Goal: Information Seeking & Learning: Learn about a topic

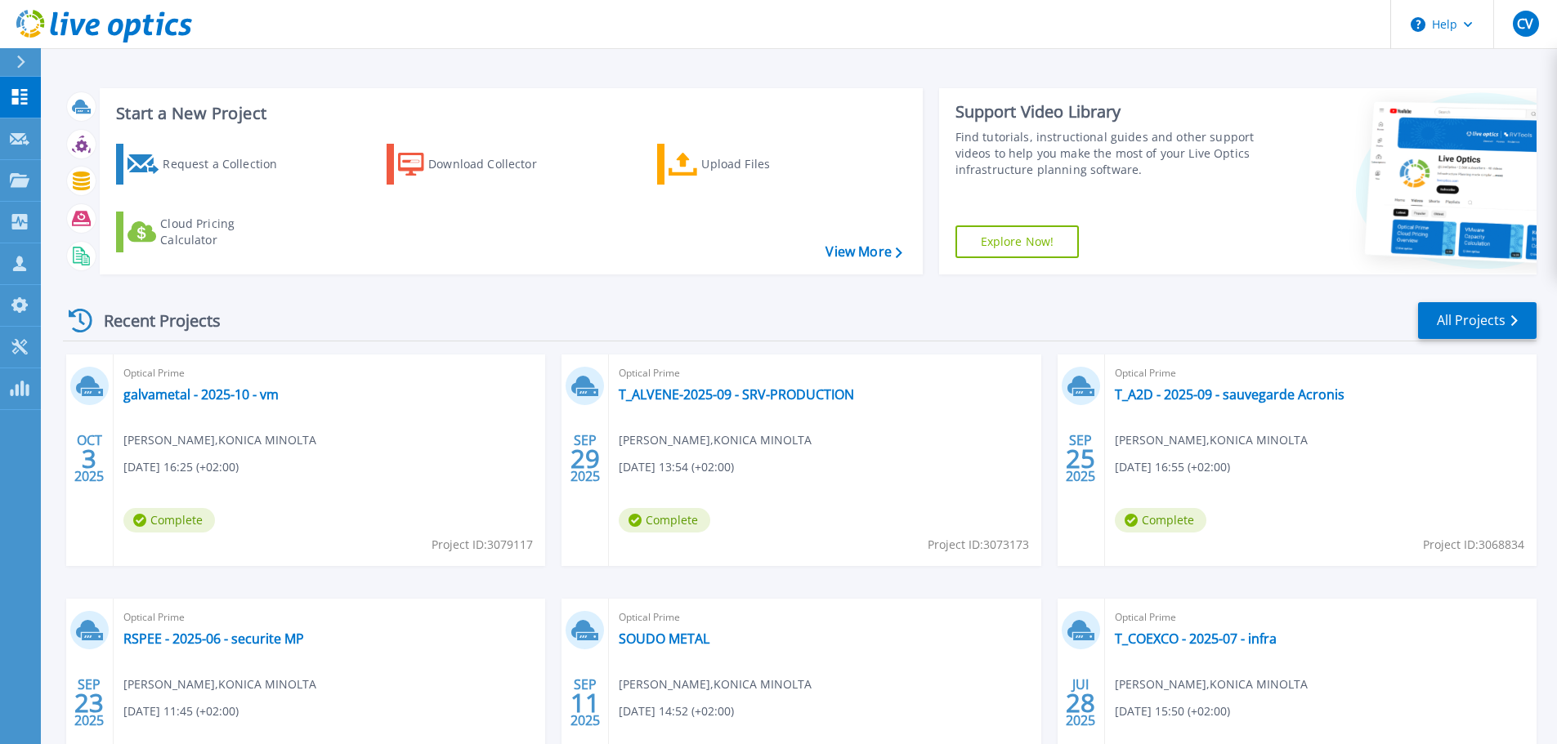
click at [905, 55] on div "Start a New Project Request a Collection Download Collector Upload Files Cloud …" at bounding box center [799, 428] width 1516 height 856
click at [810, 398] on link "T_ALVENE-2025-09 - SRV-PRODUCTION" at bounding box center [736, 395] width 235 height 16
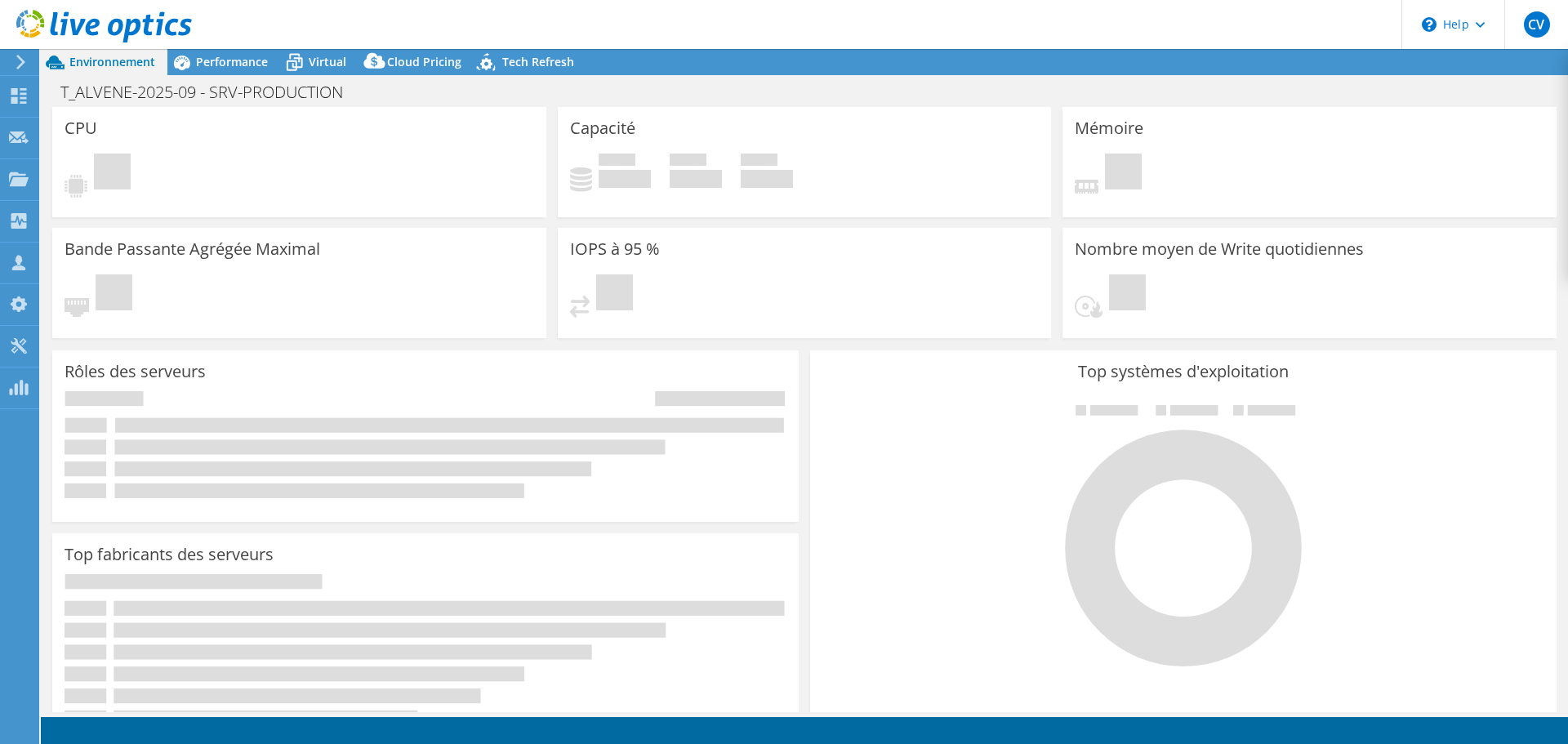
select select "USD"
select select "EULondon"
select select "EUR"
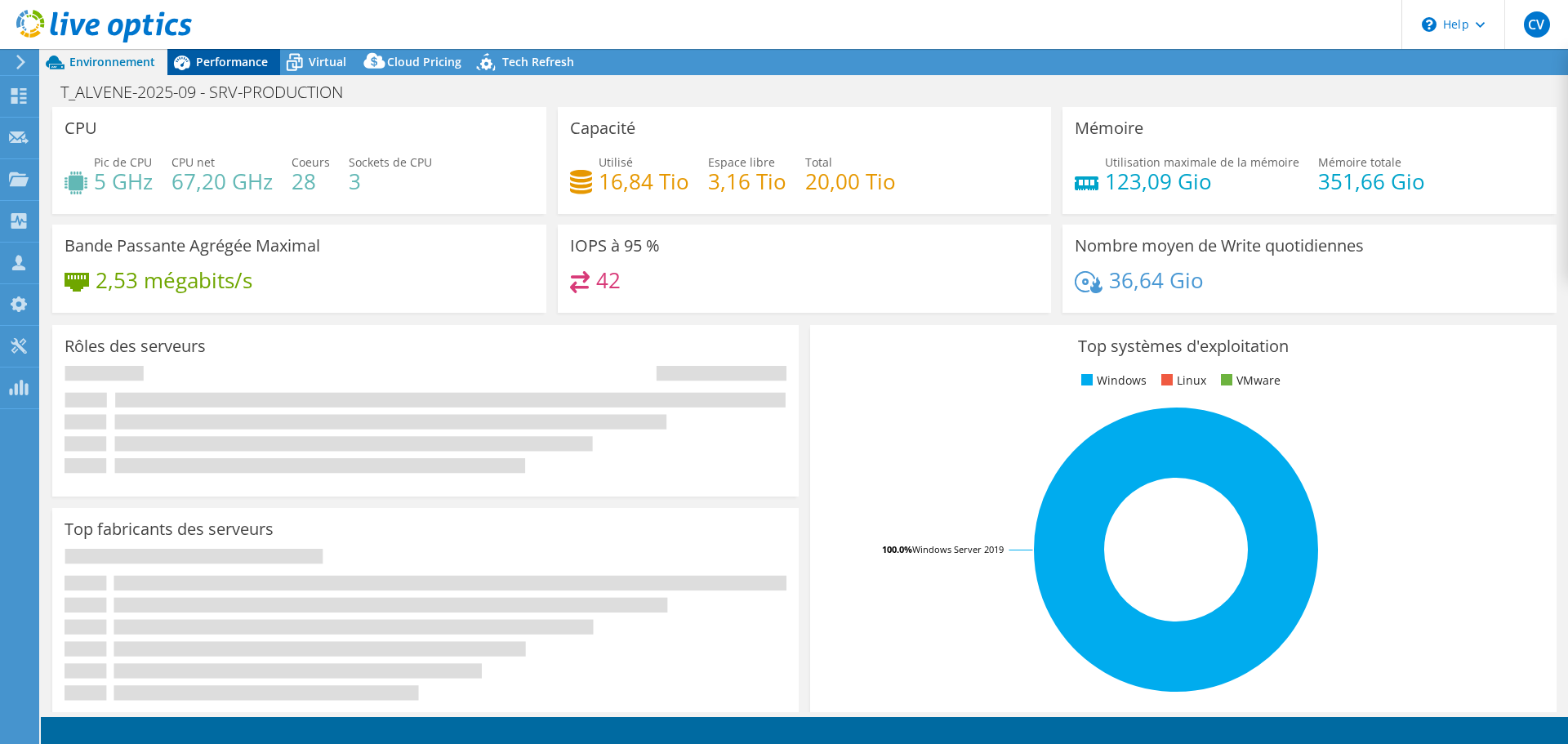
click at [232, 66] on span "Performance" at bounding box center [232, 62] width 72 height 16
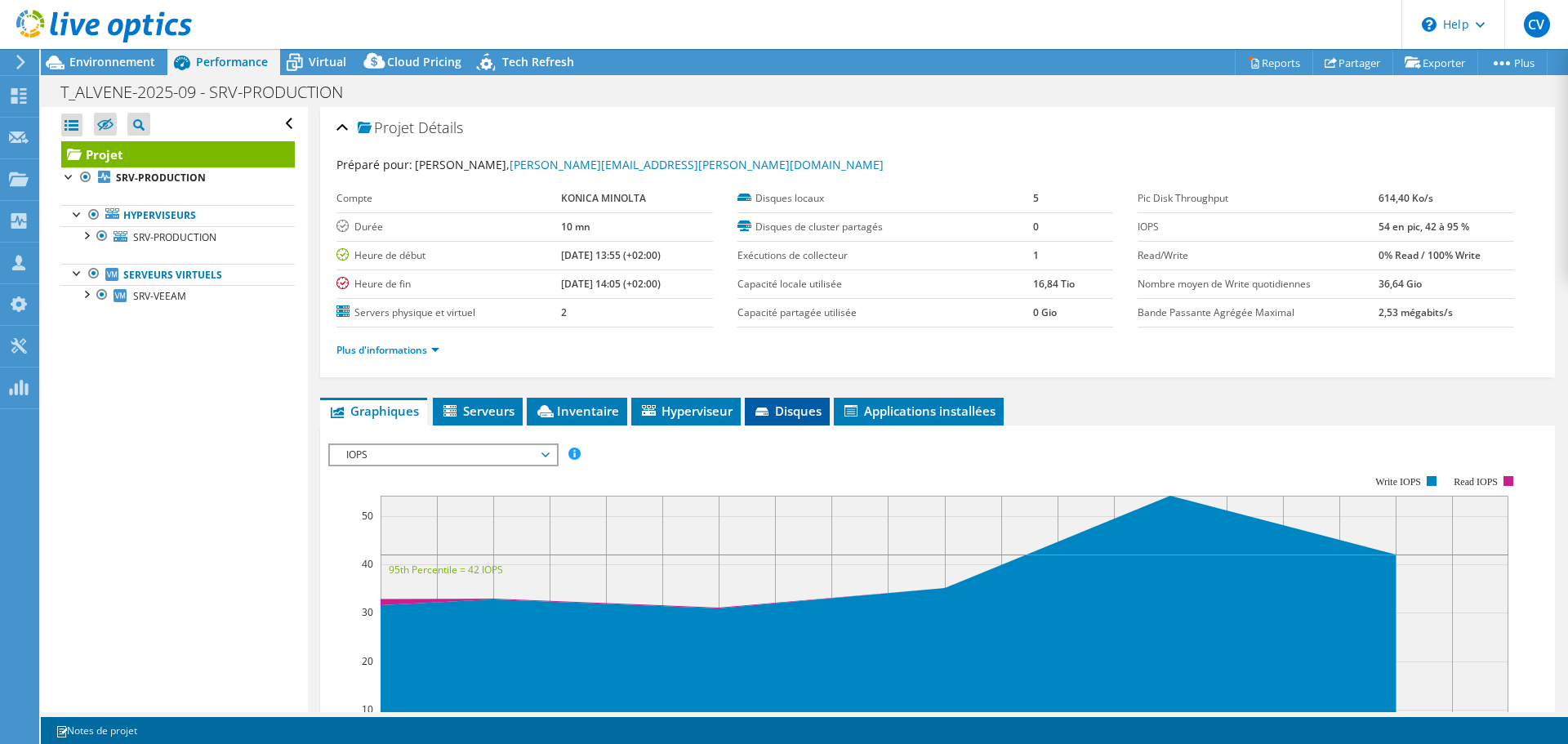
click at [797, 416] on span "Disques" at bounding box center [786, 411] width 69 height 16
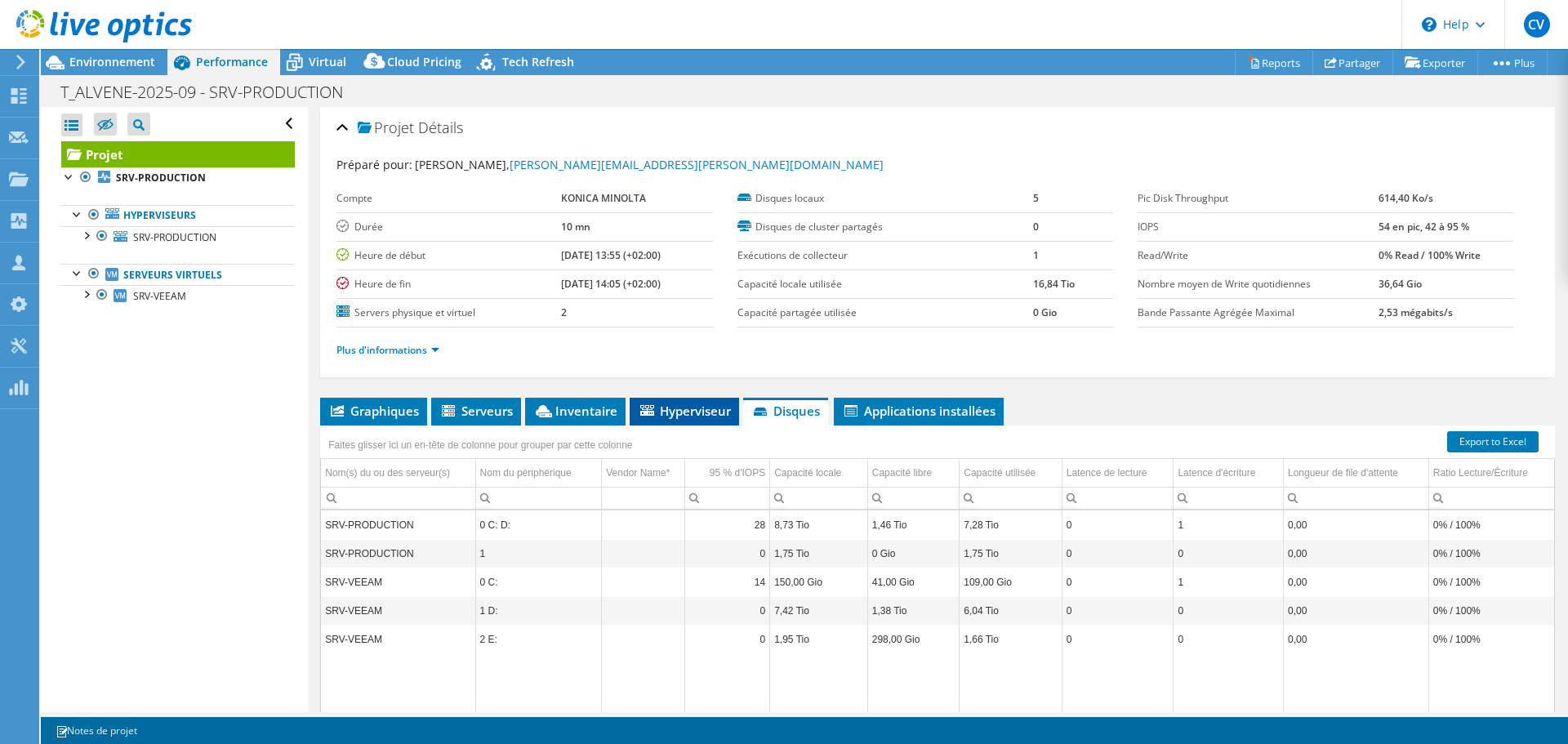
click at [689, 412] on span "Hyperviseur" at bounding box center [684, 411] width 93 height 16
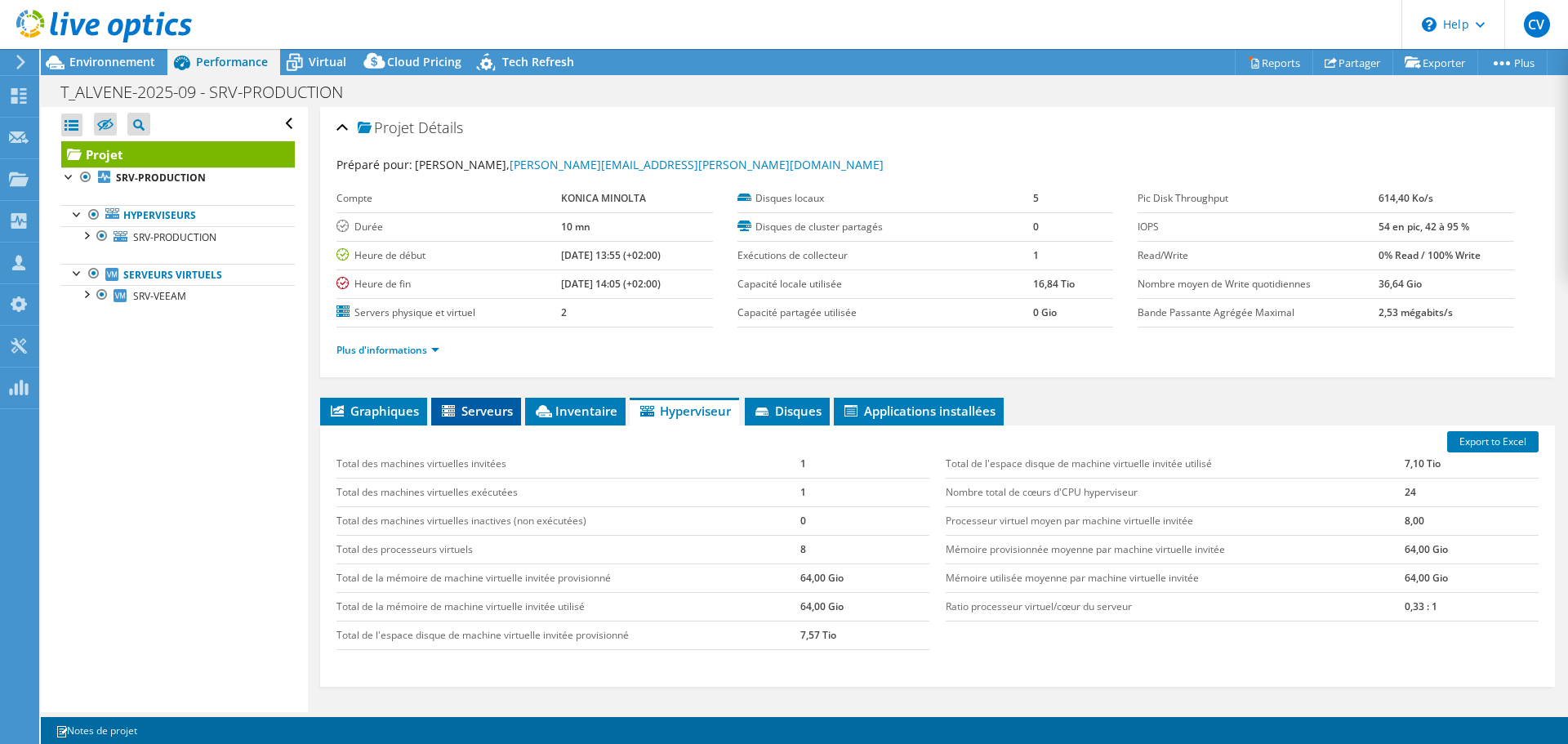
click at [487, 412] on span "Serveurs" at bounding box center [477, 411] width 74 height 16
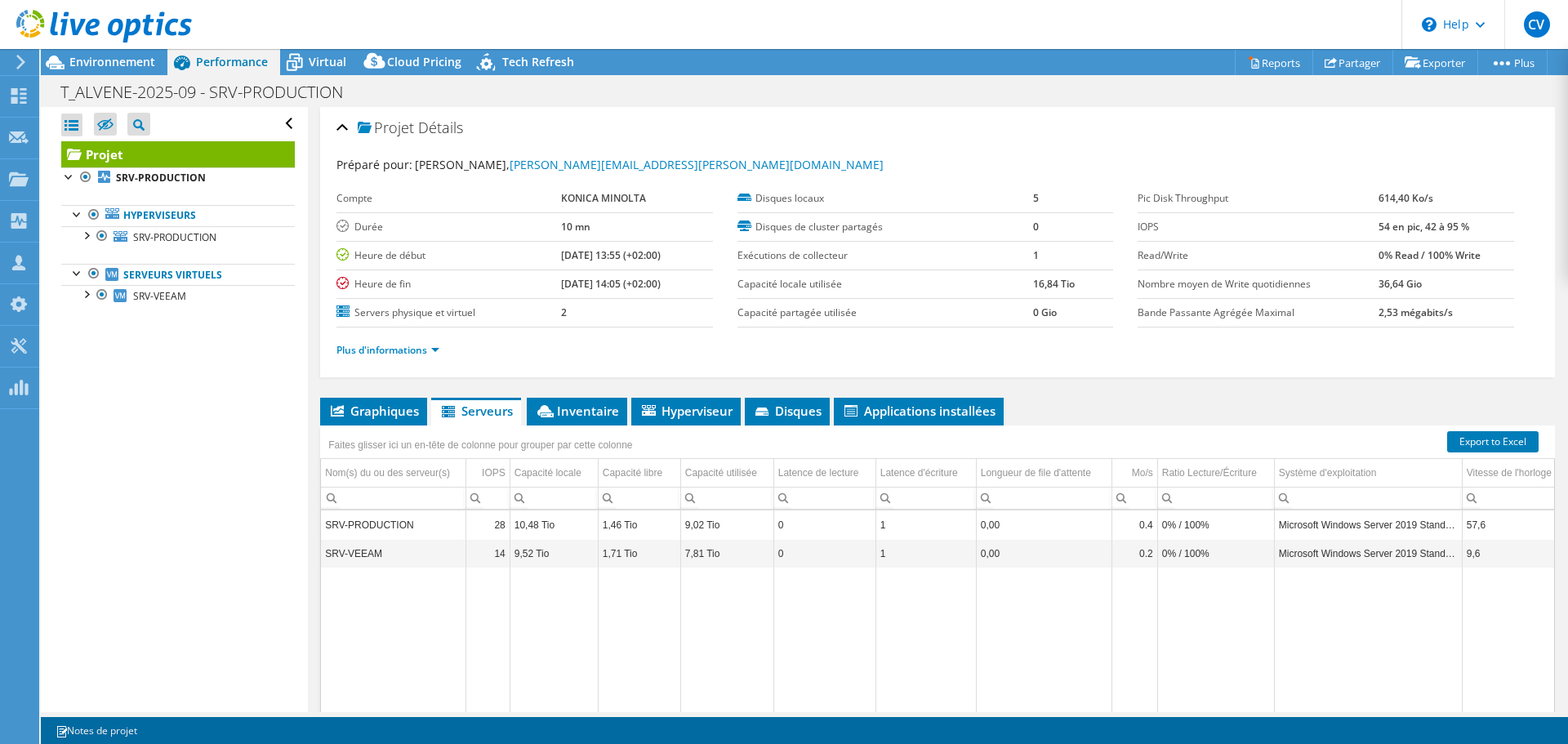
click at [581, 534] on td "10,48 Tio" at bounding box center [554, 525] width 88 height 29
click at [796, 414] on span "Disques" at bounding box center [786, 411] width 69 height 16
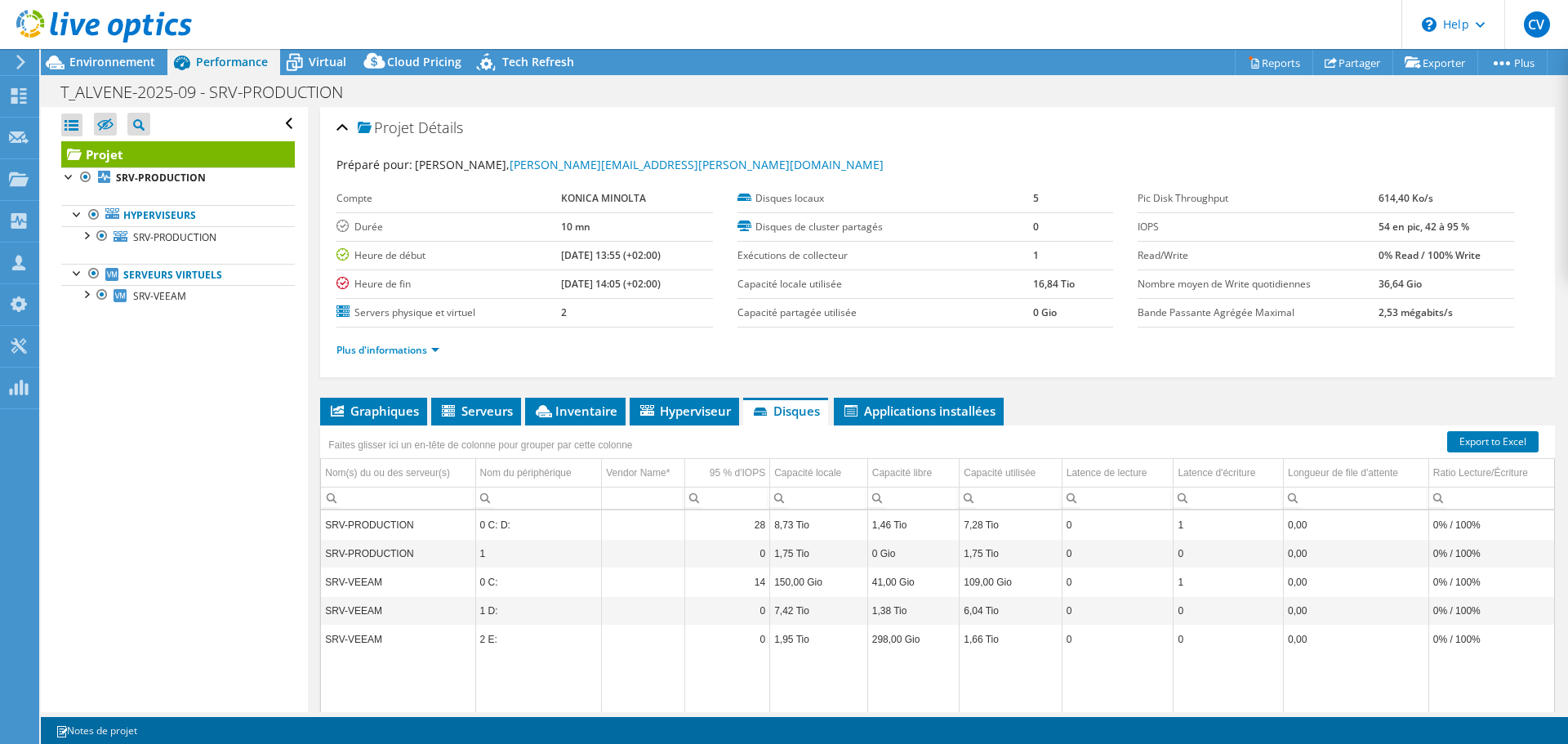
click at [1141, 414] on ul "Graphiques Serveurs Inventaire Hyperviseur Disques Disques de cluster Applicati…" at bounding box center [937, 412] width 1235 height 28
click at [532, 521] on td "0 C: D:" at bounding box center [539, 525] width 127 height 29
click at [690, 404] on span "Hyperviseur" at bounding box center [684, 411] width 93 height 16
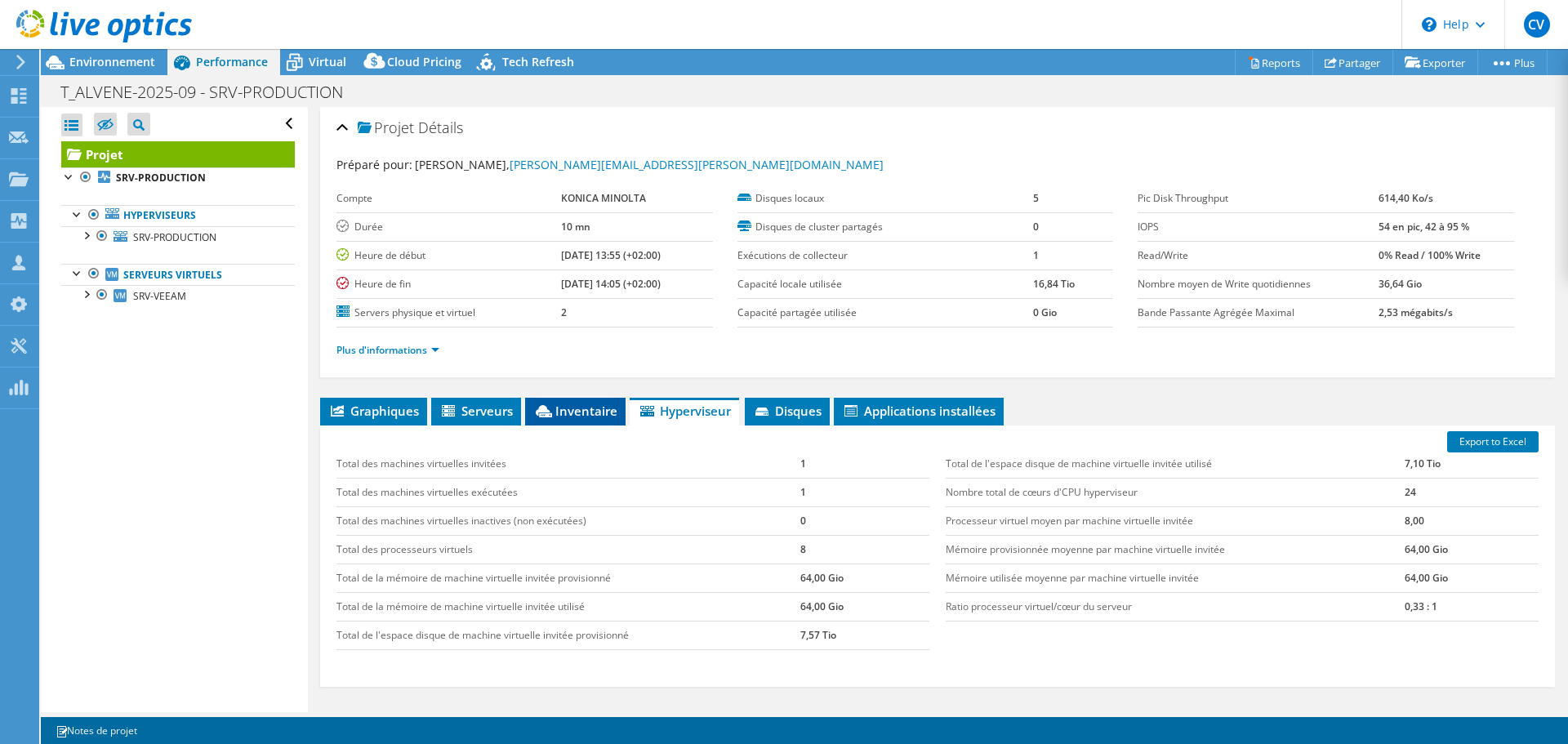
click at [576, 405] on span "Inventaire" at bounding box center [576, 411] width 84 height 16
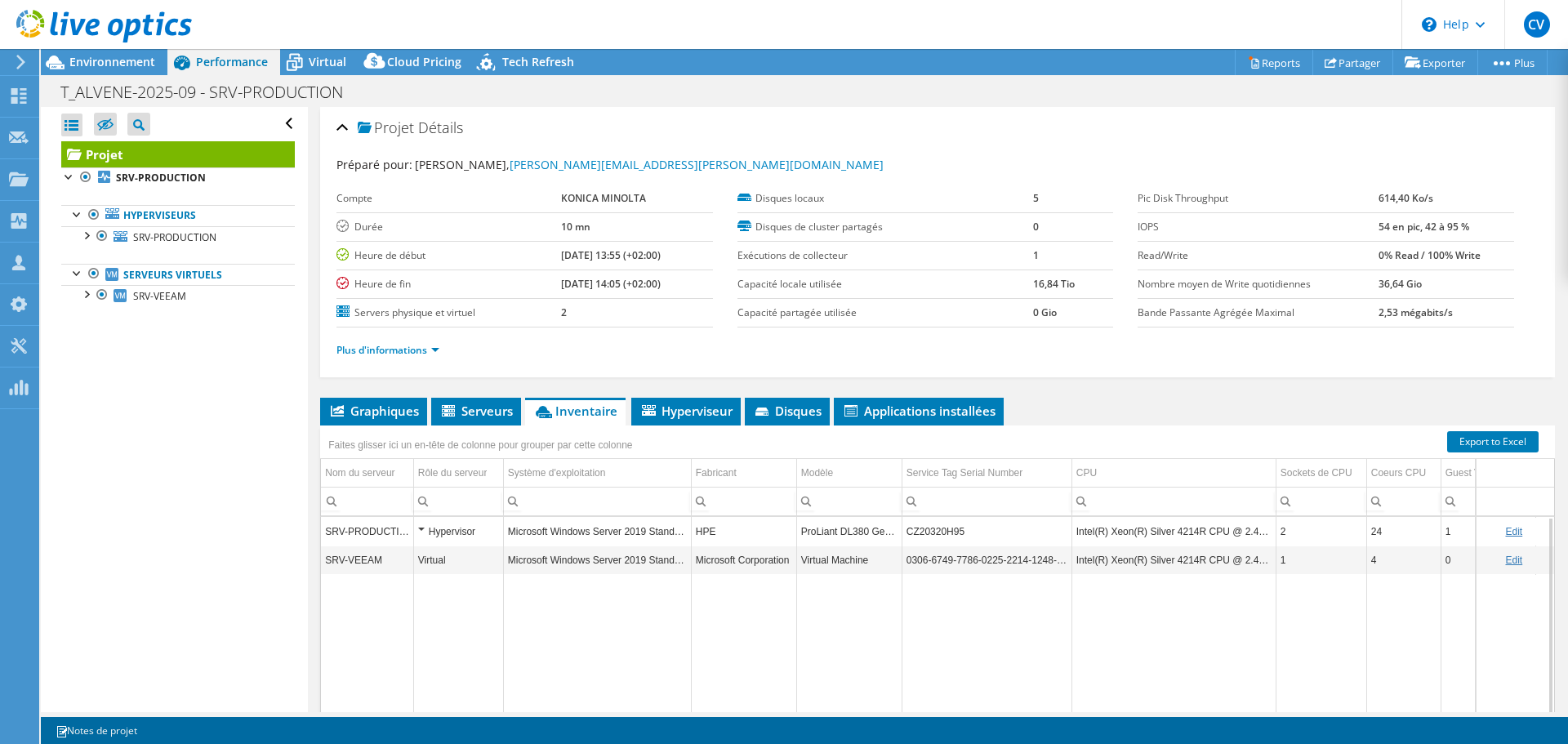
click at [418, 531] on div "Hypervisor" at bounding box center [458, 532] width 81 height 20
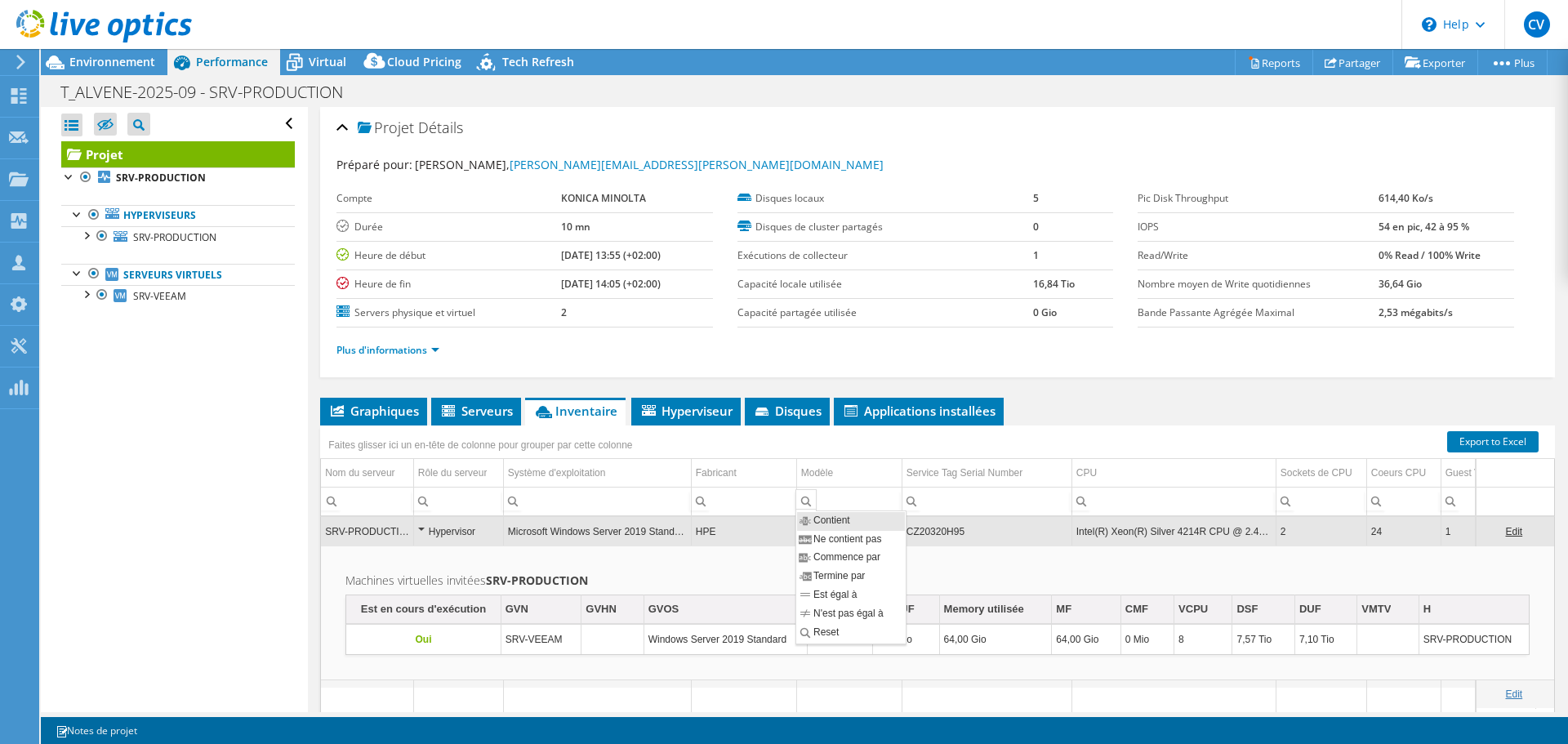
scroll to position [82, 0]
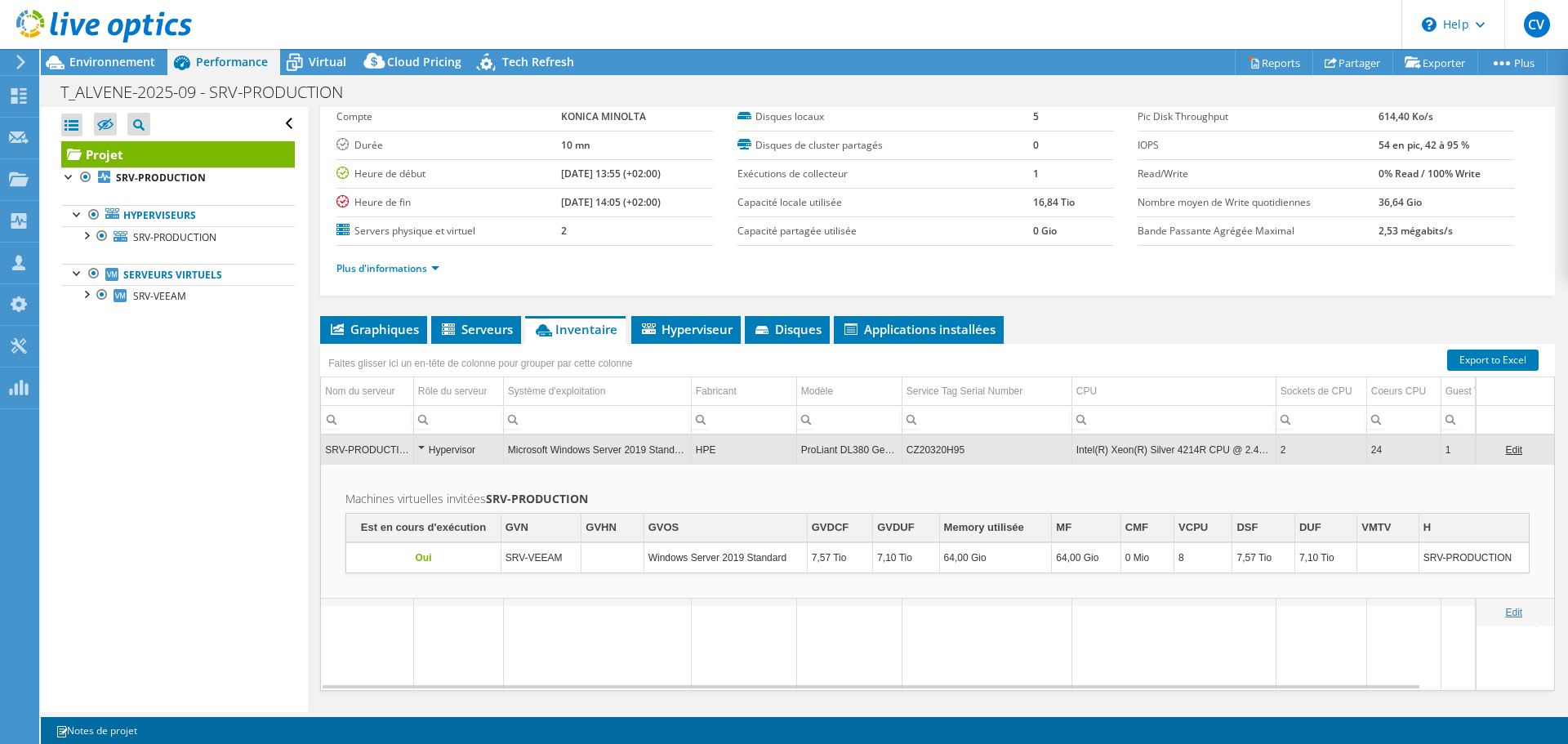
click at [1239, 342] on ul "Graphiques Serveurs Inventaire Hyperviseur Disques Disques de cluster Applicati…" at bounding box center [937, 330] width 1235 height 28
